Goal: Navigation & Orientation: Find specific page/section

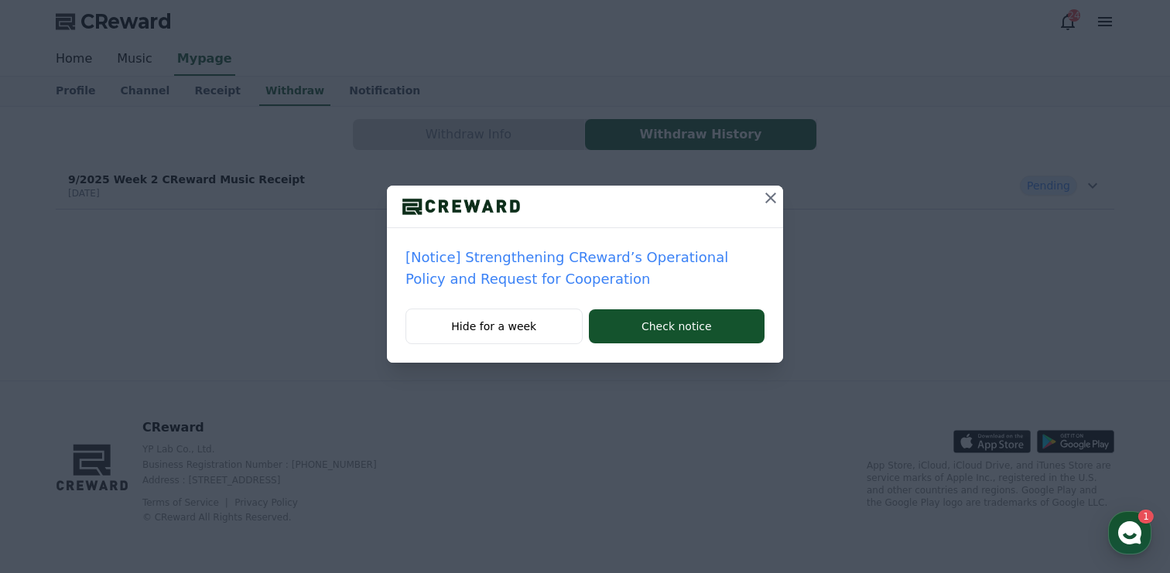
click at [768, 201] on icon at bounding box center [770, 198] width 19 height 19
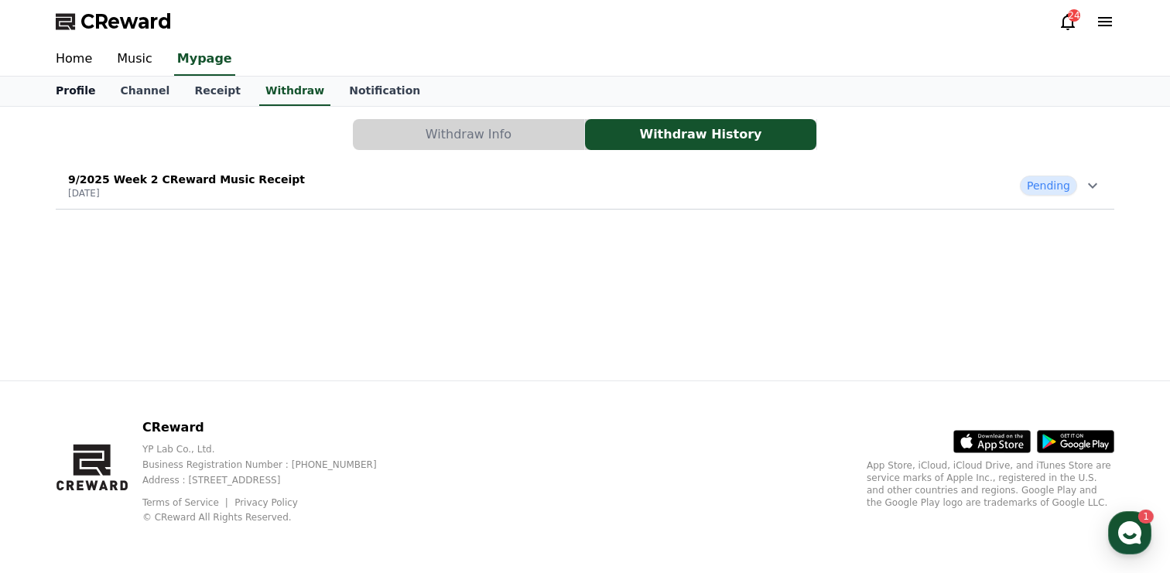
click at [84, 84] on link "Profile" at bounding box center [75, 91] width 64 height 29
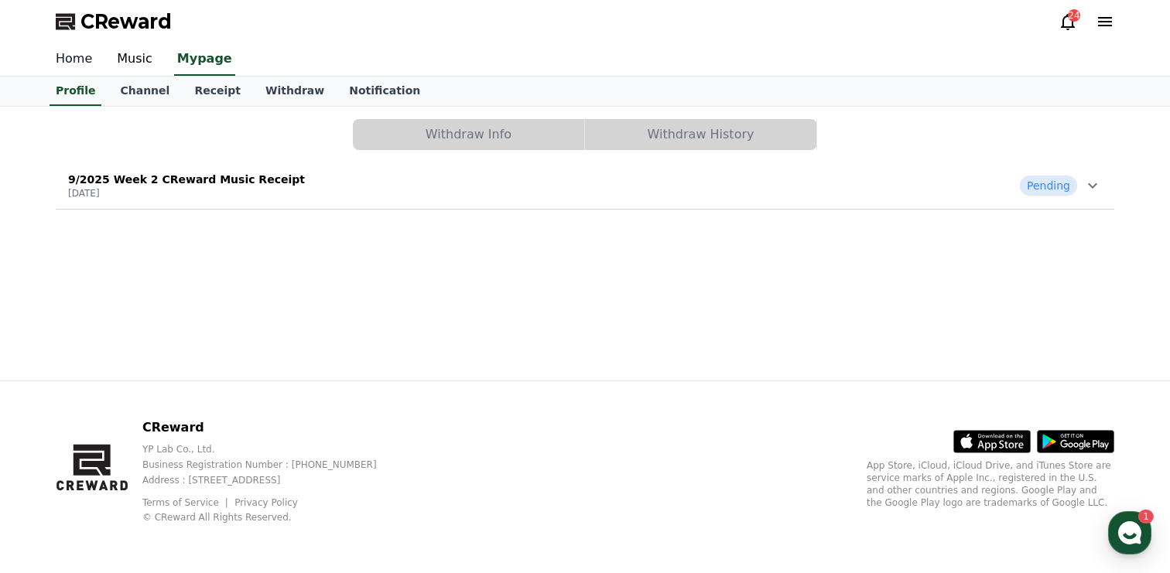
select select "**********"
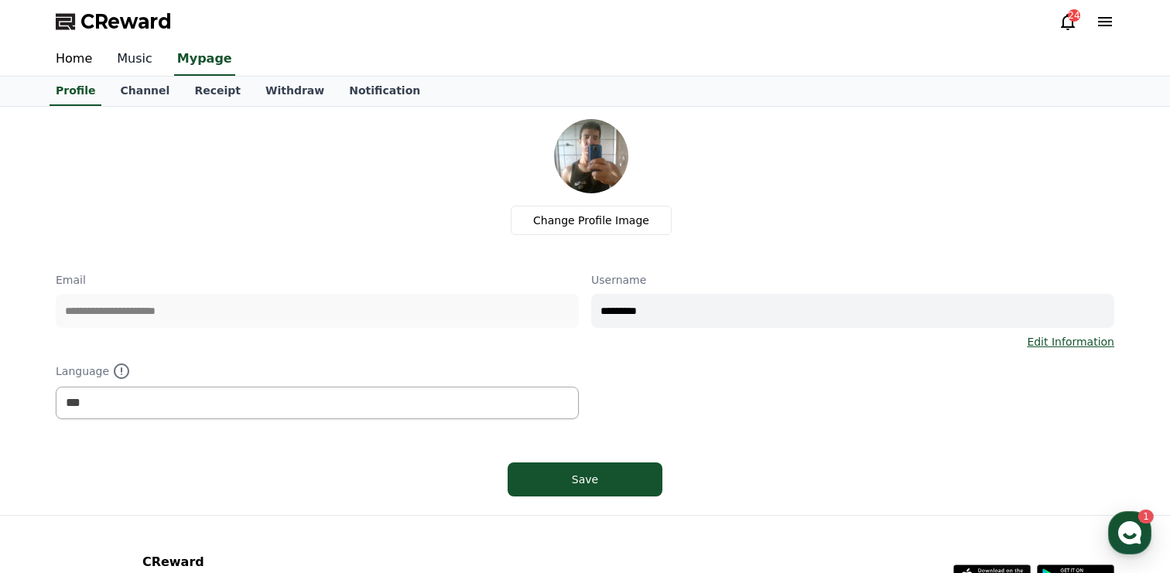
click at [133, 64] on link "Music" at bounding box center [134, 59] width 60 height 32
